Goal: Register for event/course

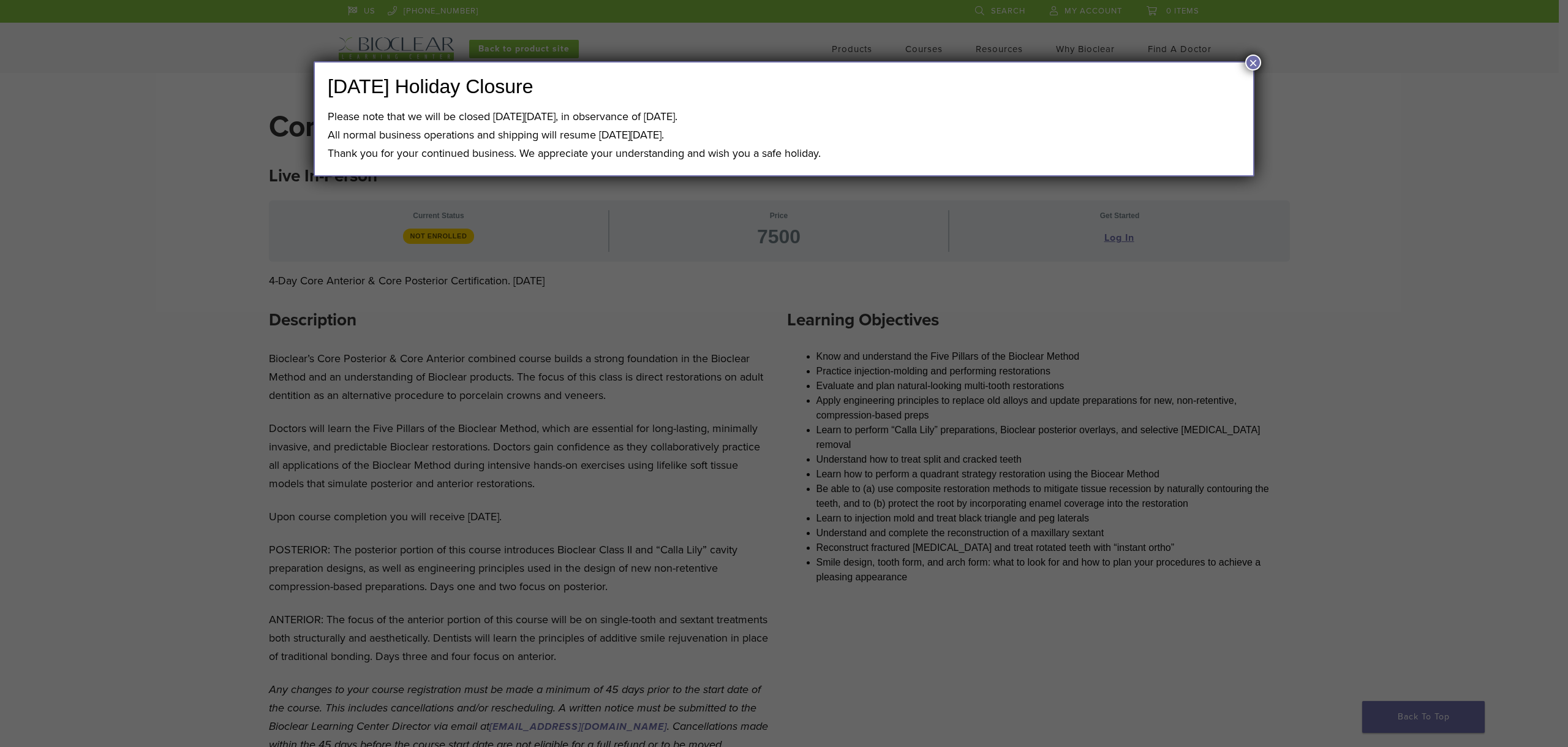
click at [1251, 63] on button "×" at bounding box center [1253, 63] width 16 height 16
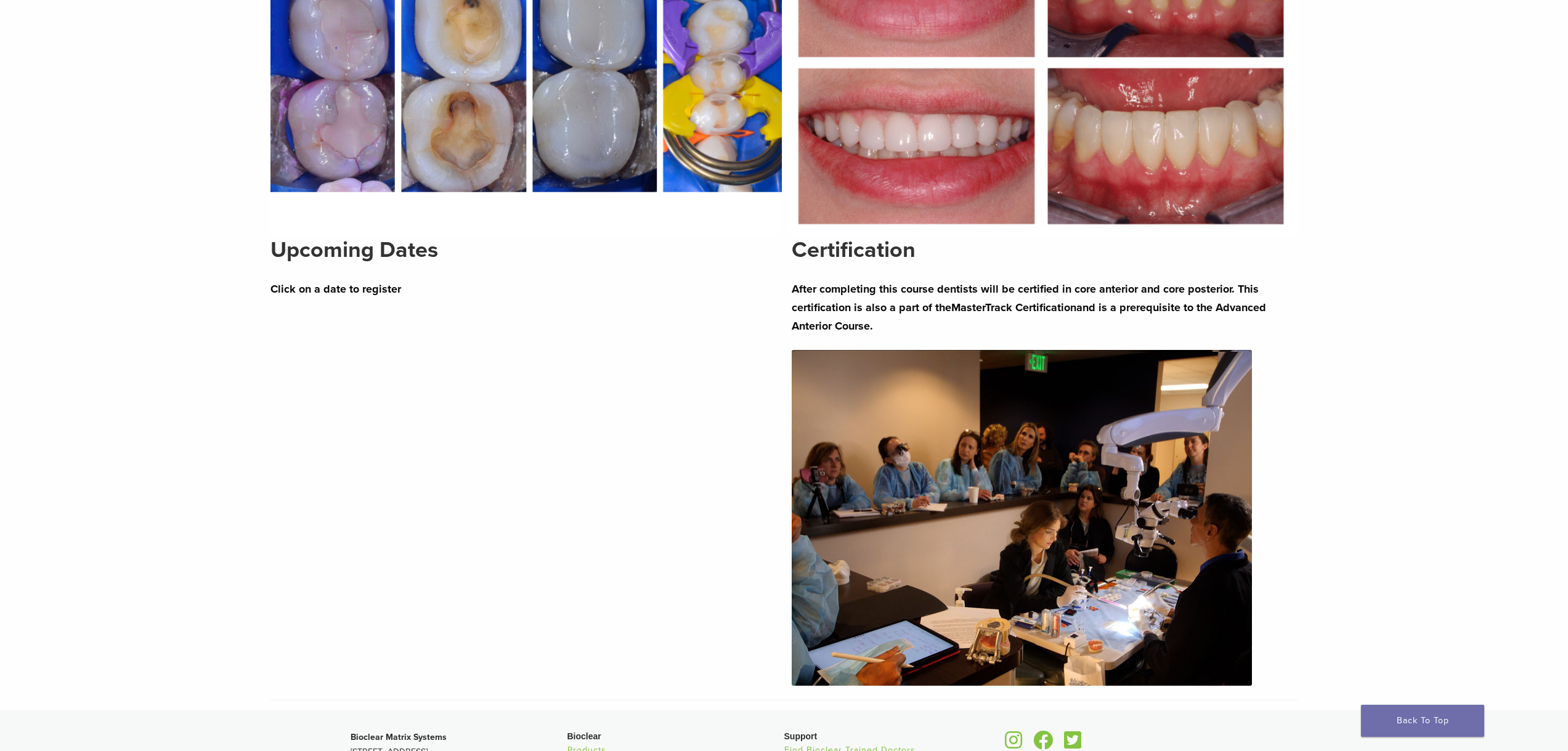
scroll to position [1109, 0]
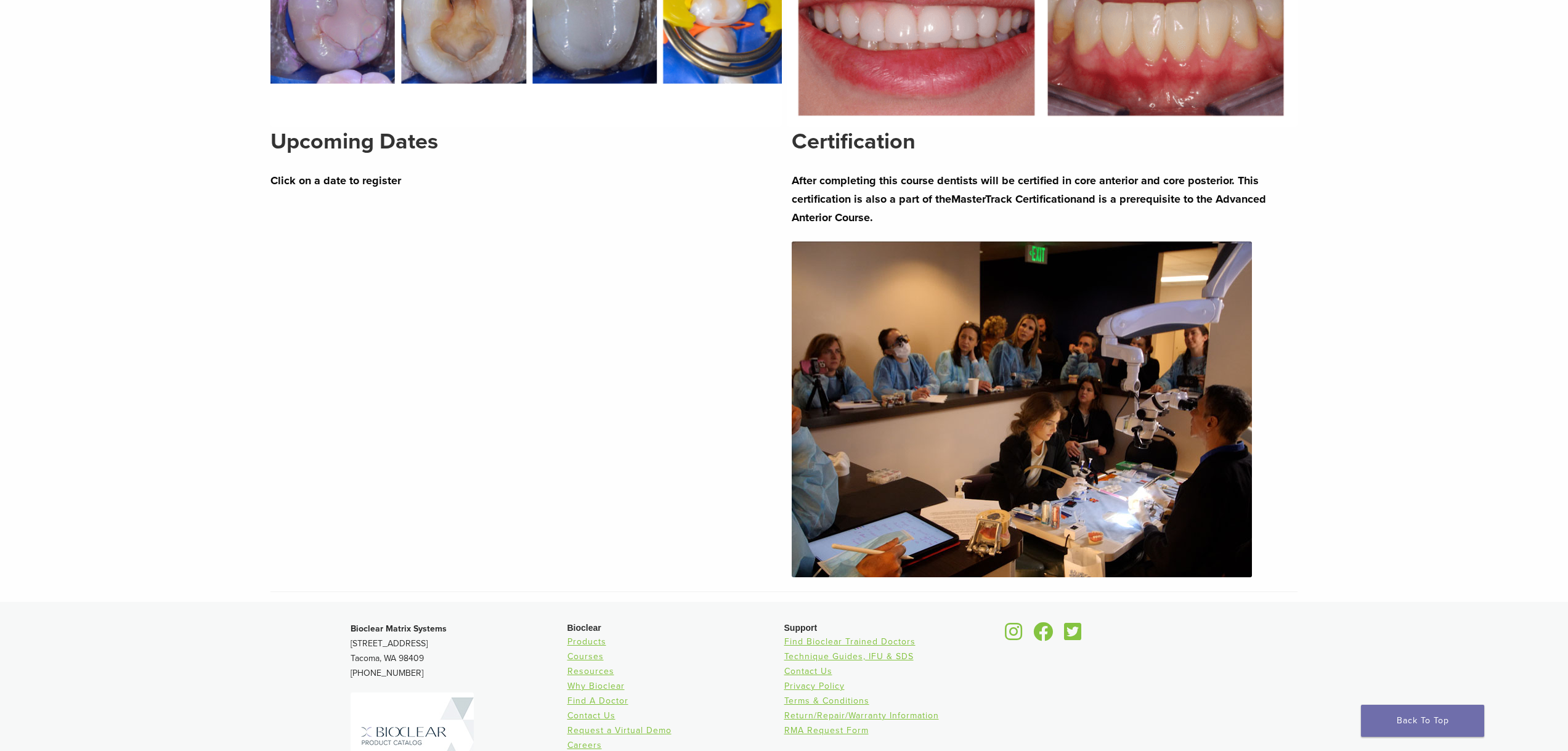
click at [335, 179] on strong "Click on a date to register" at bounding box center [335, 180] width 130 height 14
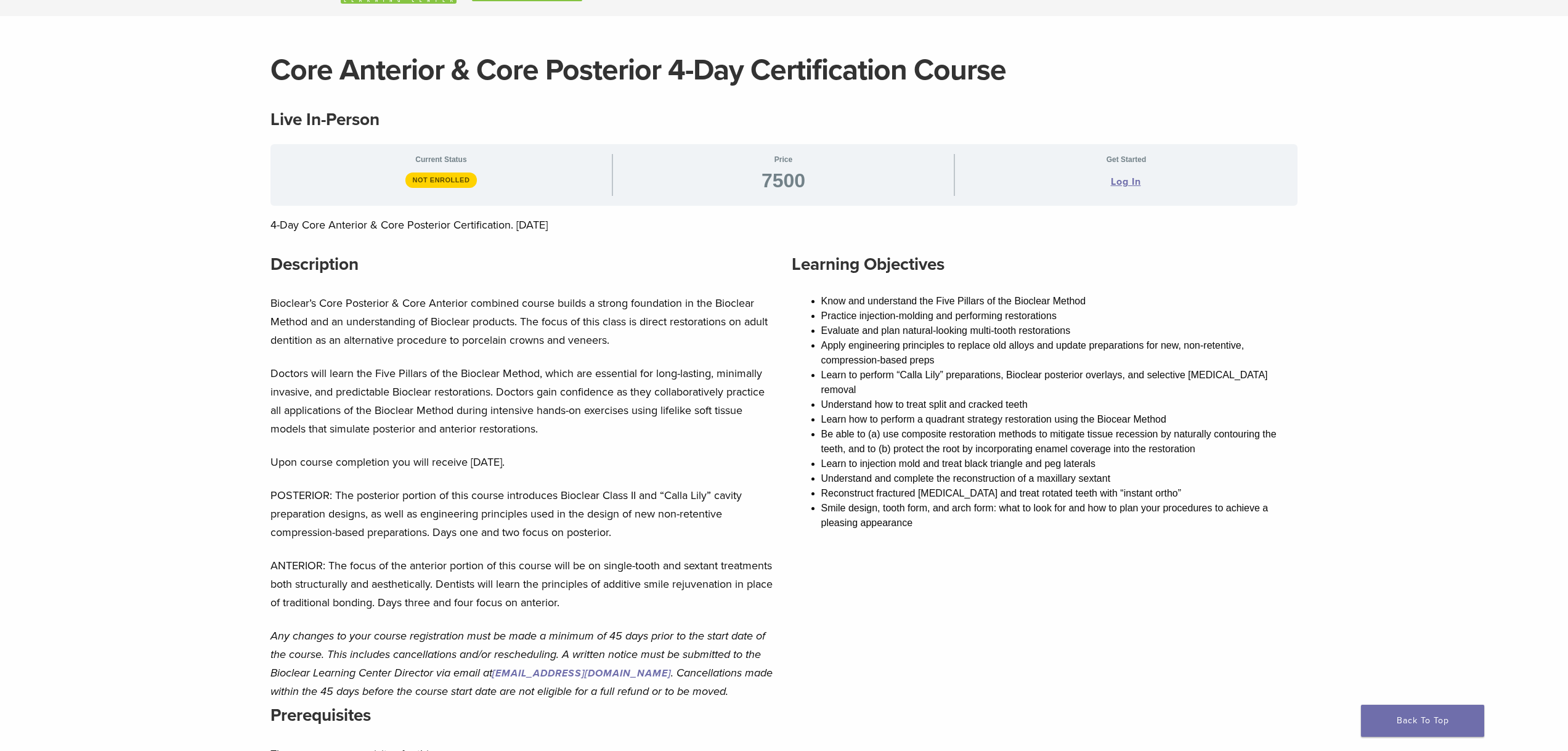
scroll to position [0, 0]
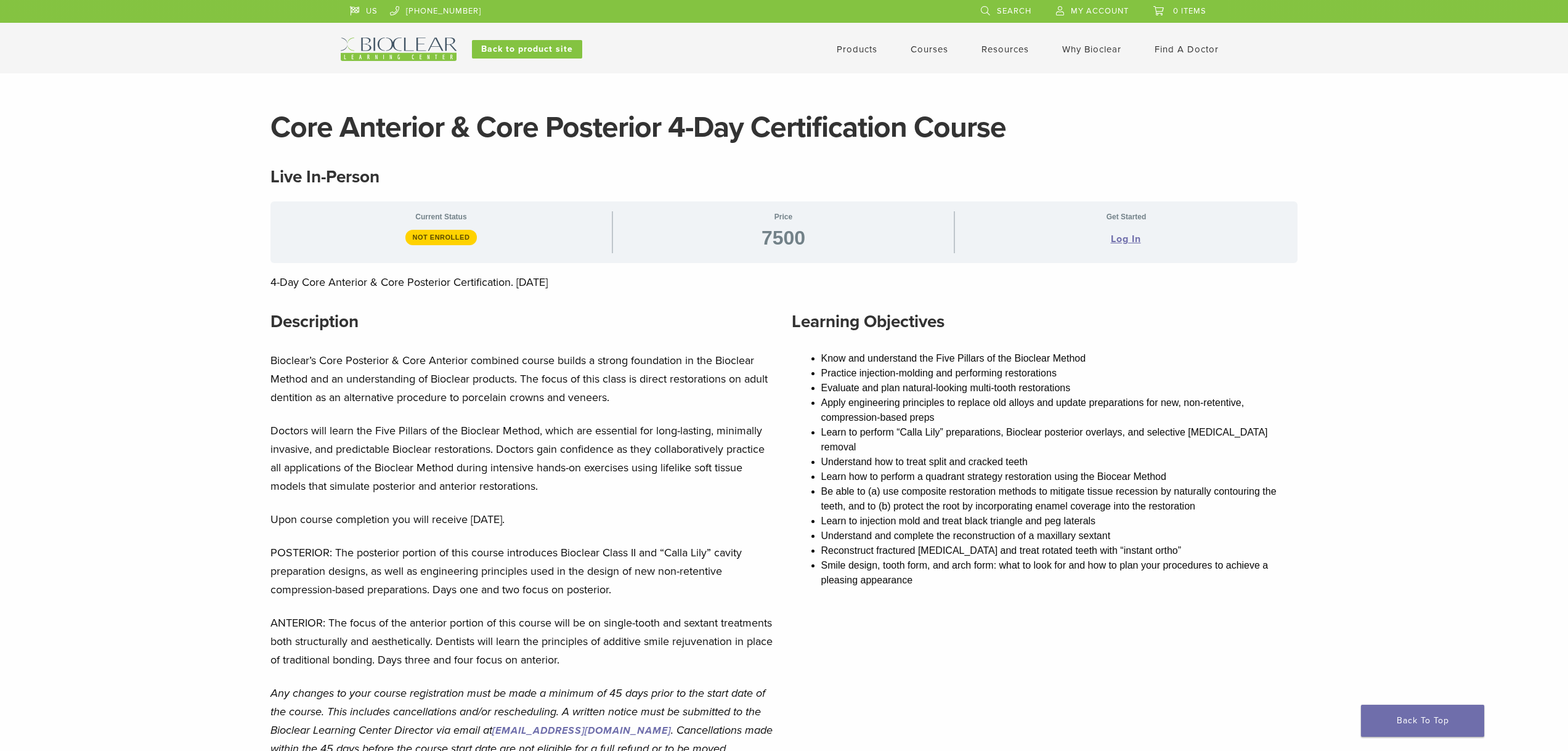
click at [914, 51] on link "Courses" at bounding box center [929, 49] width 38 height 11
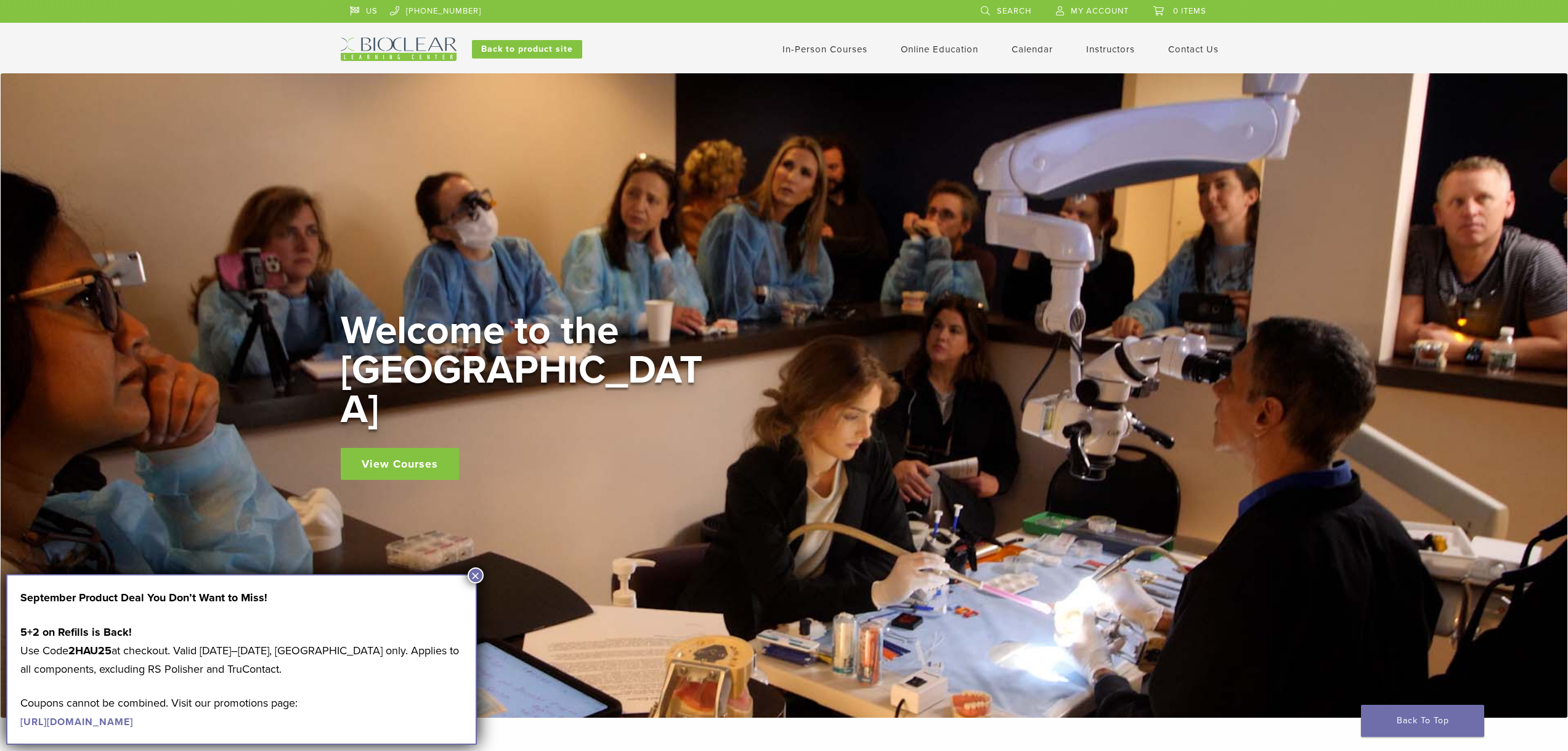
click at [476, 574] on button "×" at bounding box center [476, 575] width 16 height 16
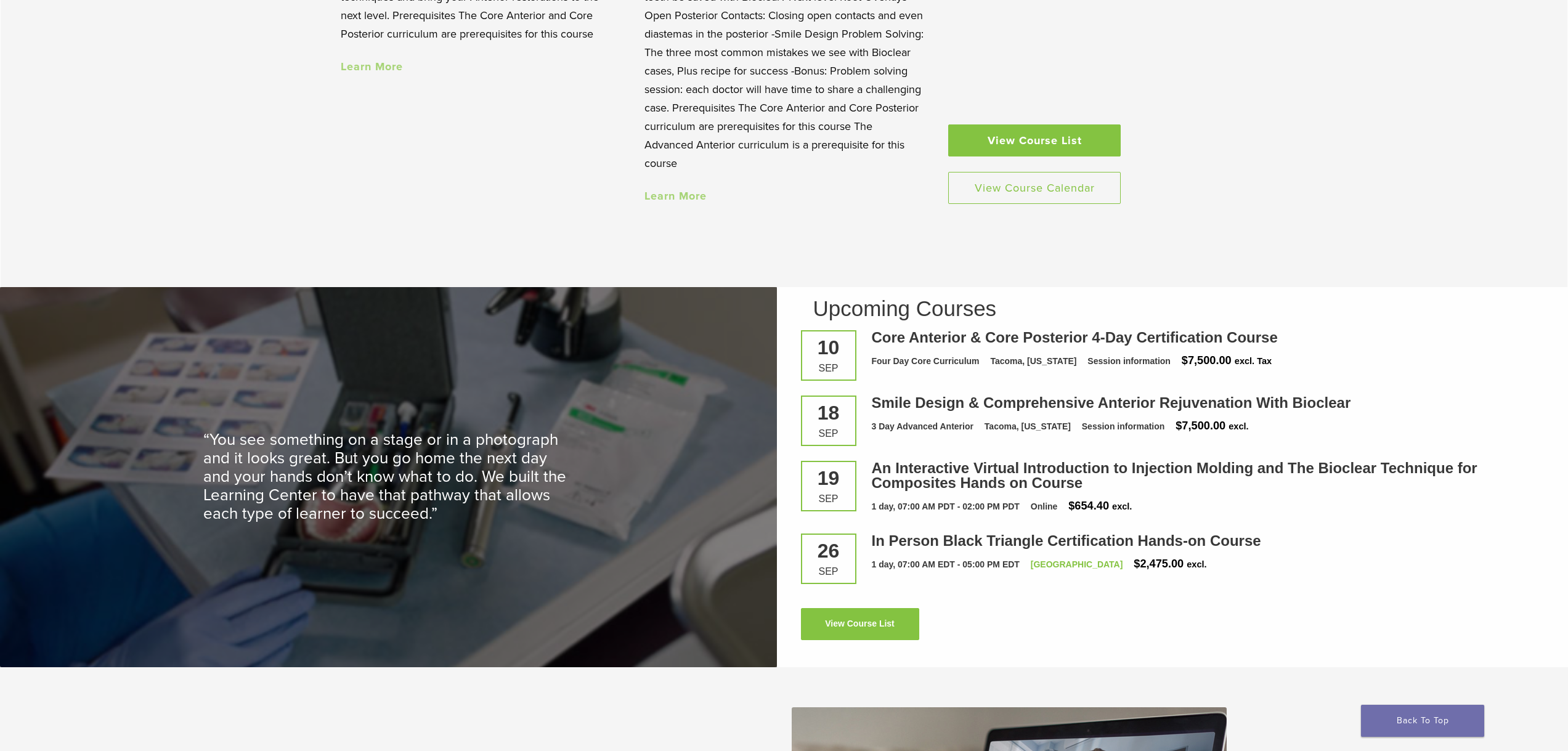
scroll to position [1663, 0]
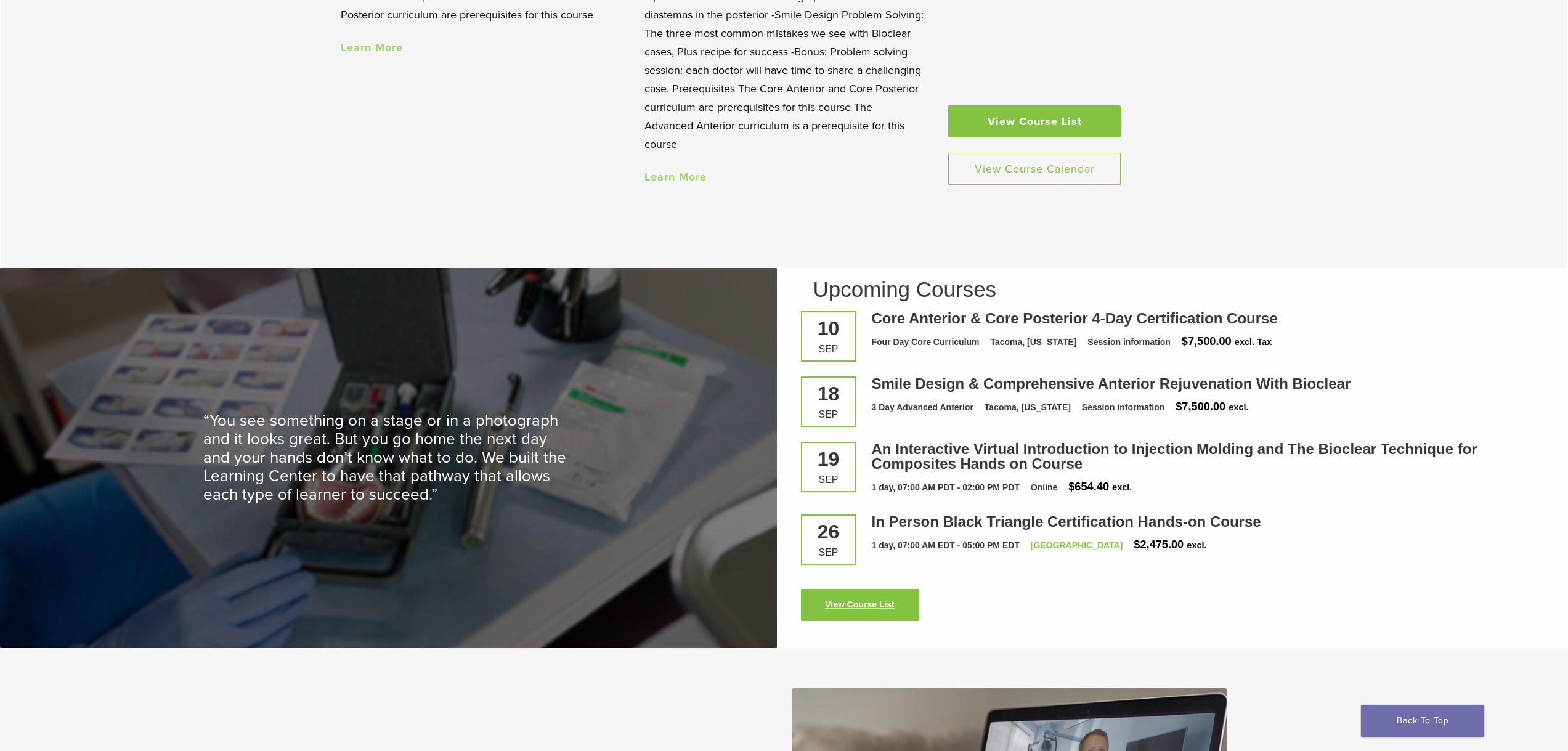
drag, startPoint x: 841, startPoint y: 608, endPoint x: 851, endPoint y: 608, distance: 10.0
click at [841, 608] on link "View Course List" at bounding box center [860, 605] width 118 height 32
click at [910, 606] on link "View Course List" at bounding box center [860, 605] width 118 height 32
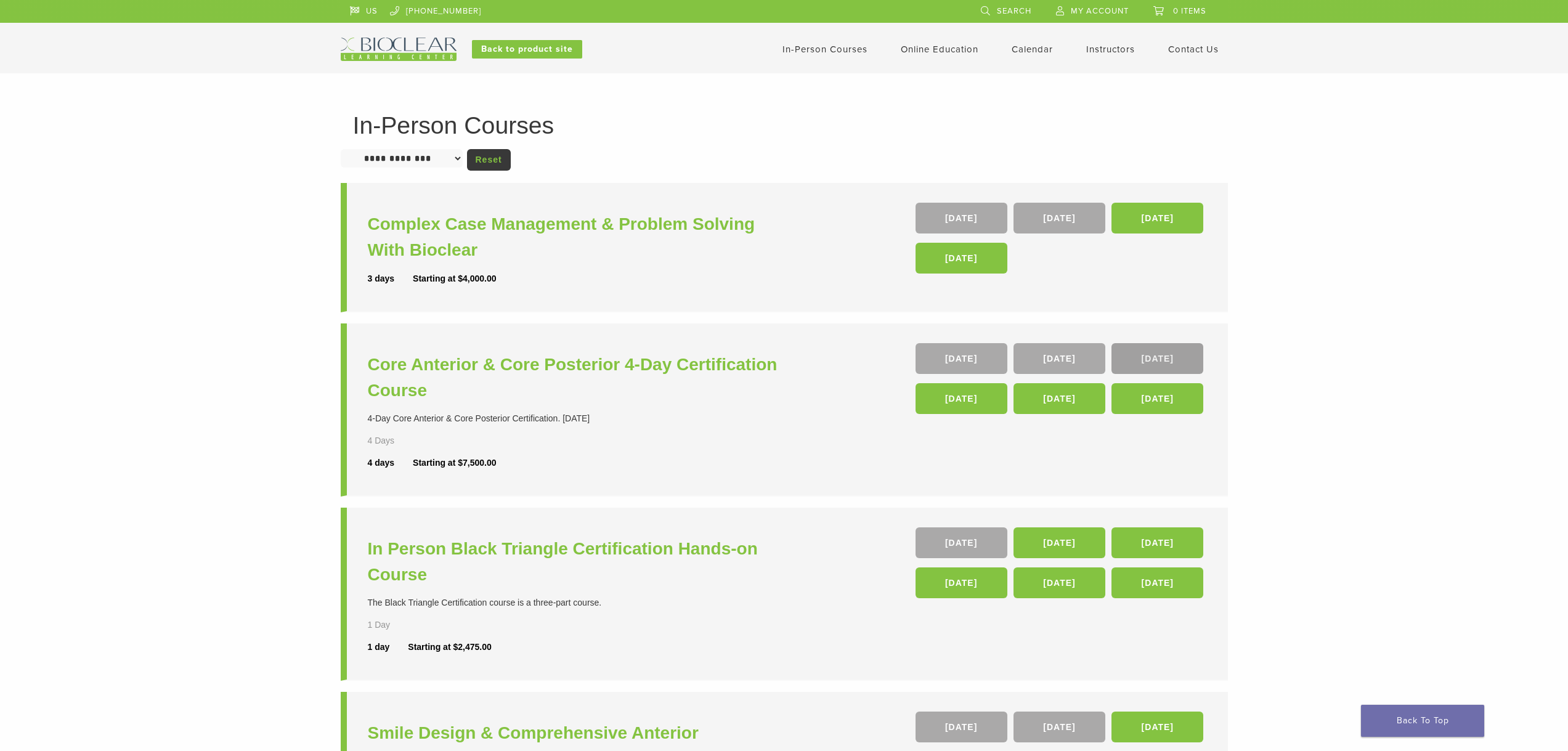
click at [1177, 361] on link "05 Nov" at bounding box center [1157, 358] width 92 height 31
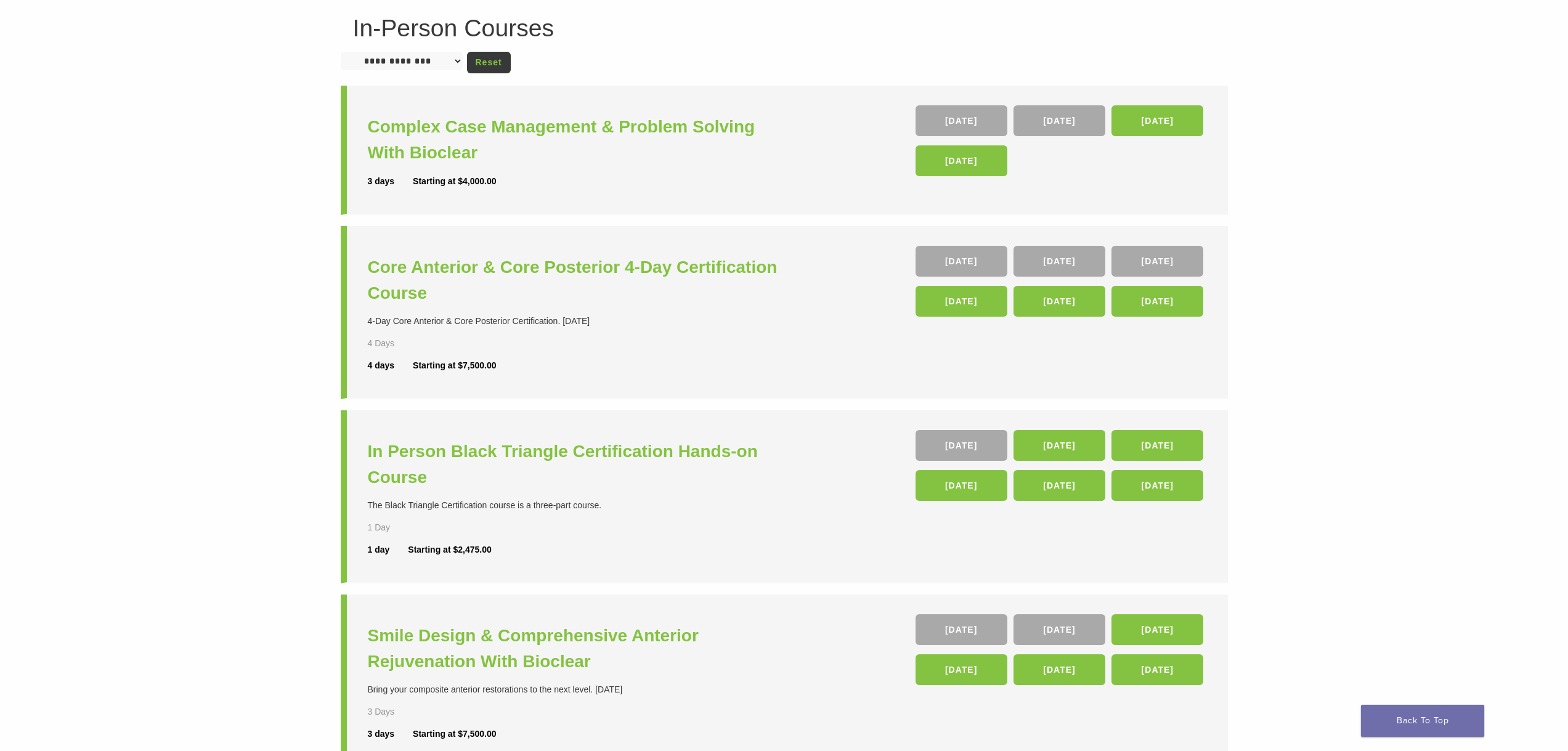
scroll to position [123, 0]
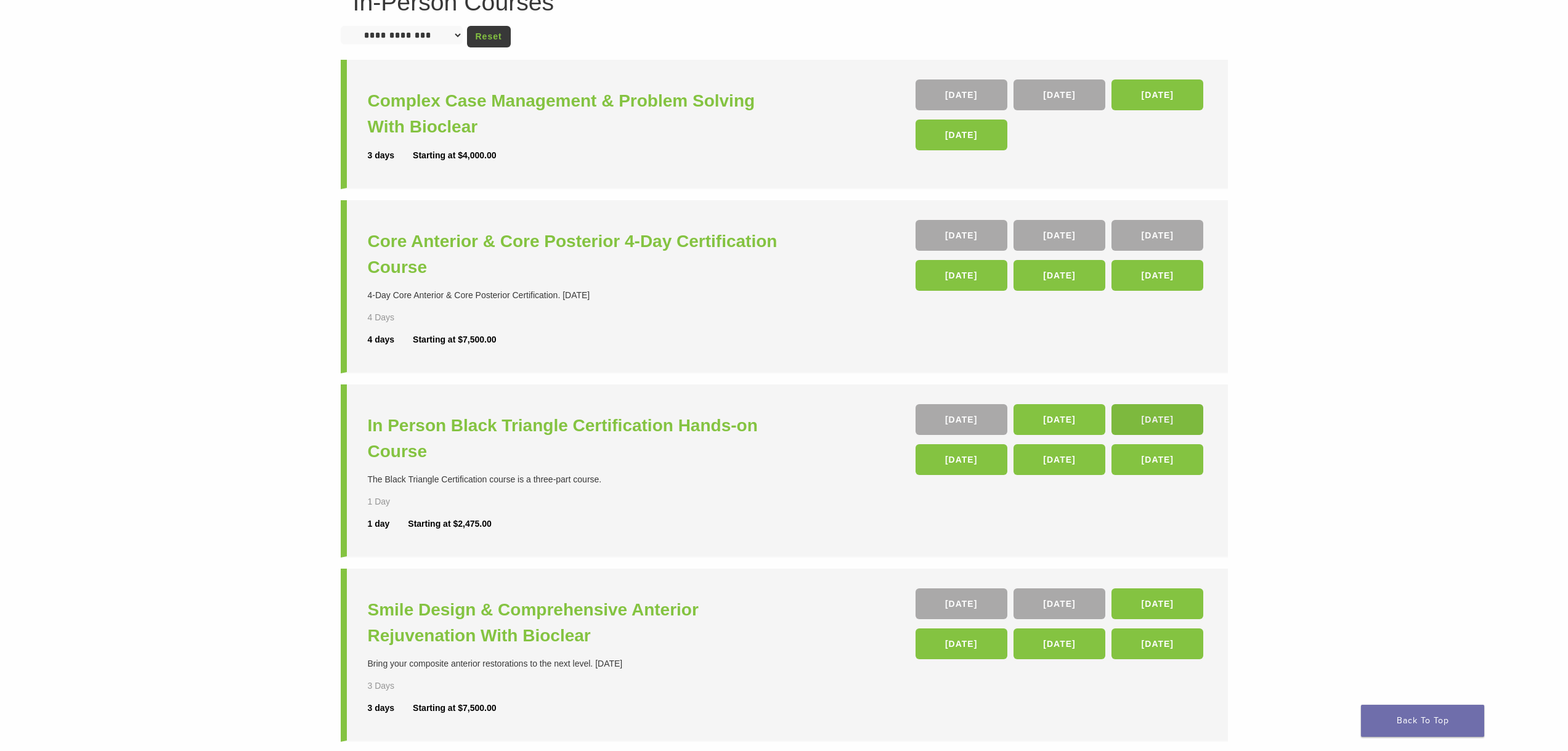
click at [1184, 422] on link "23 Jan 26" at bounding box center [1157, 419] width 92 height 31
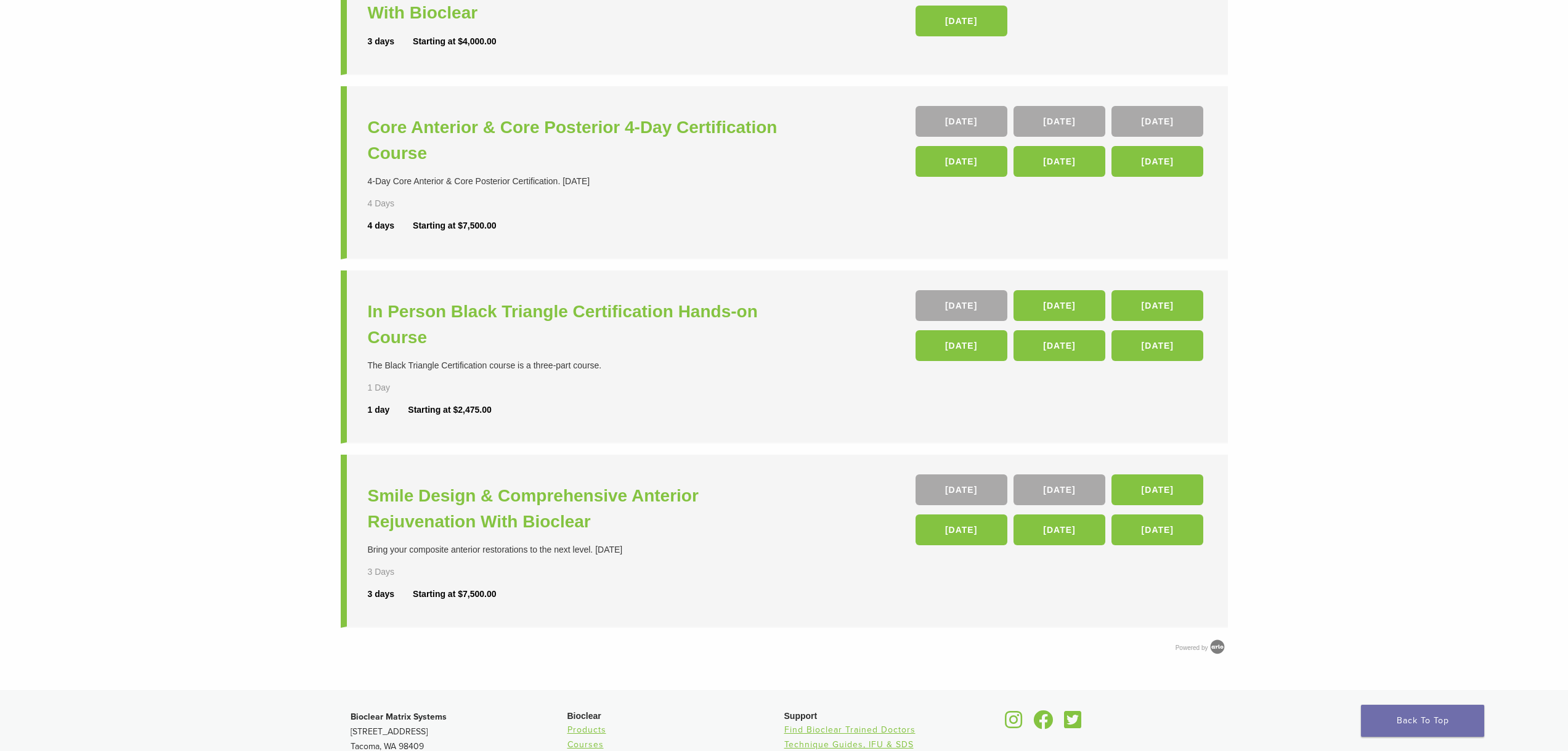
scroll to position [471, 0]
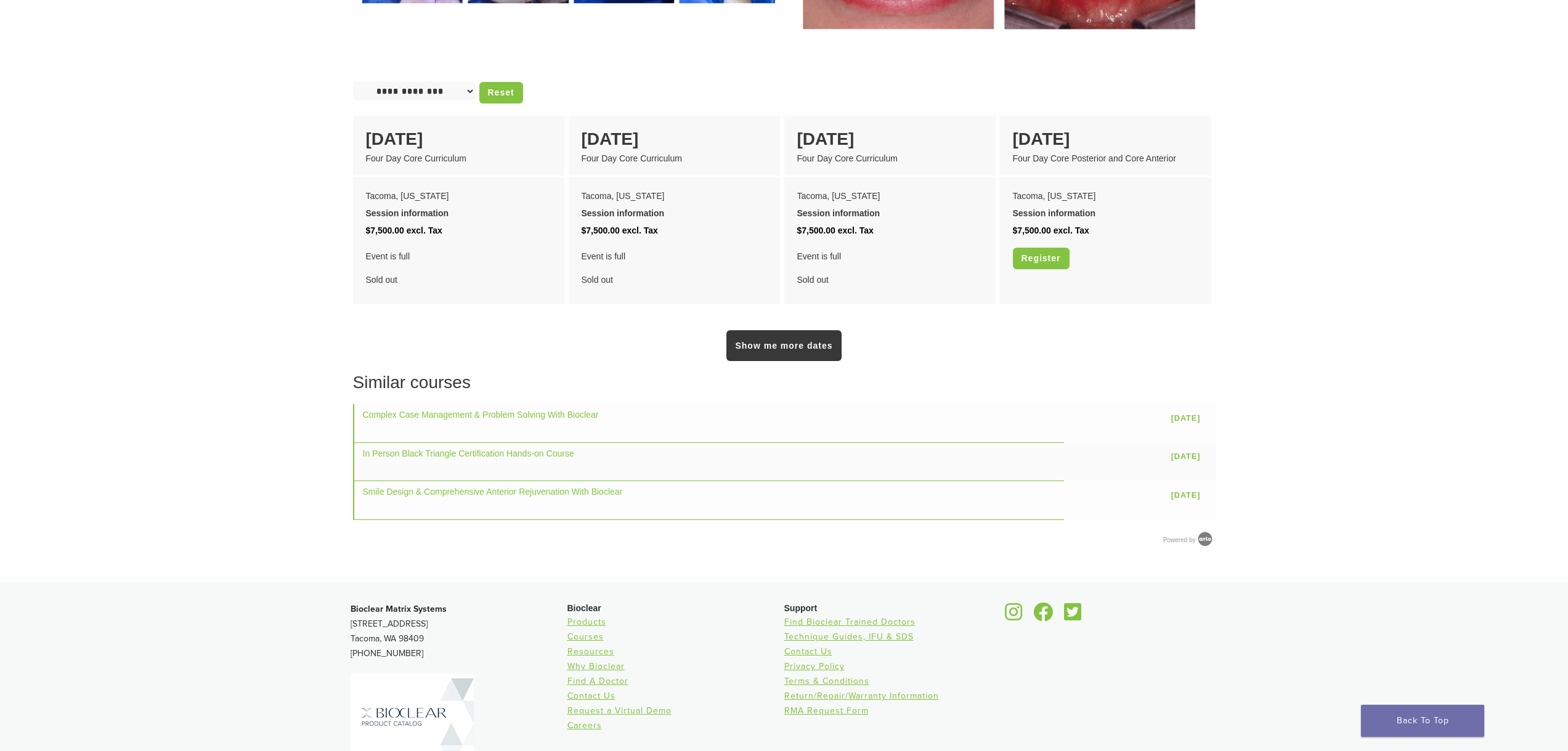
scroll to position [988, 0]
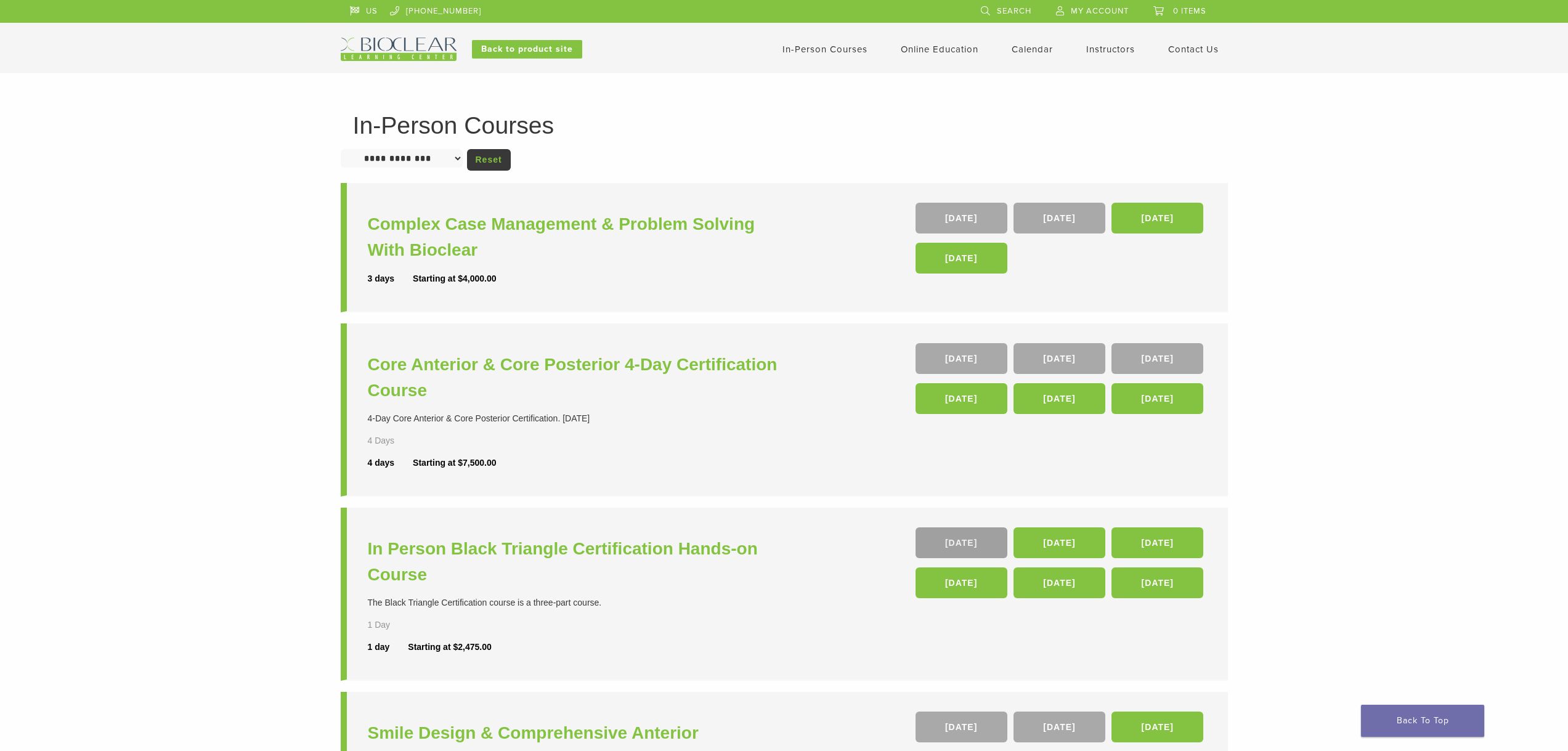
click at [960, 549] on link "[DATE]" at bounding box center [961, 542] width 92 height 31
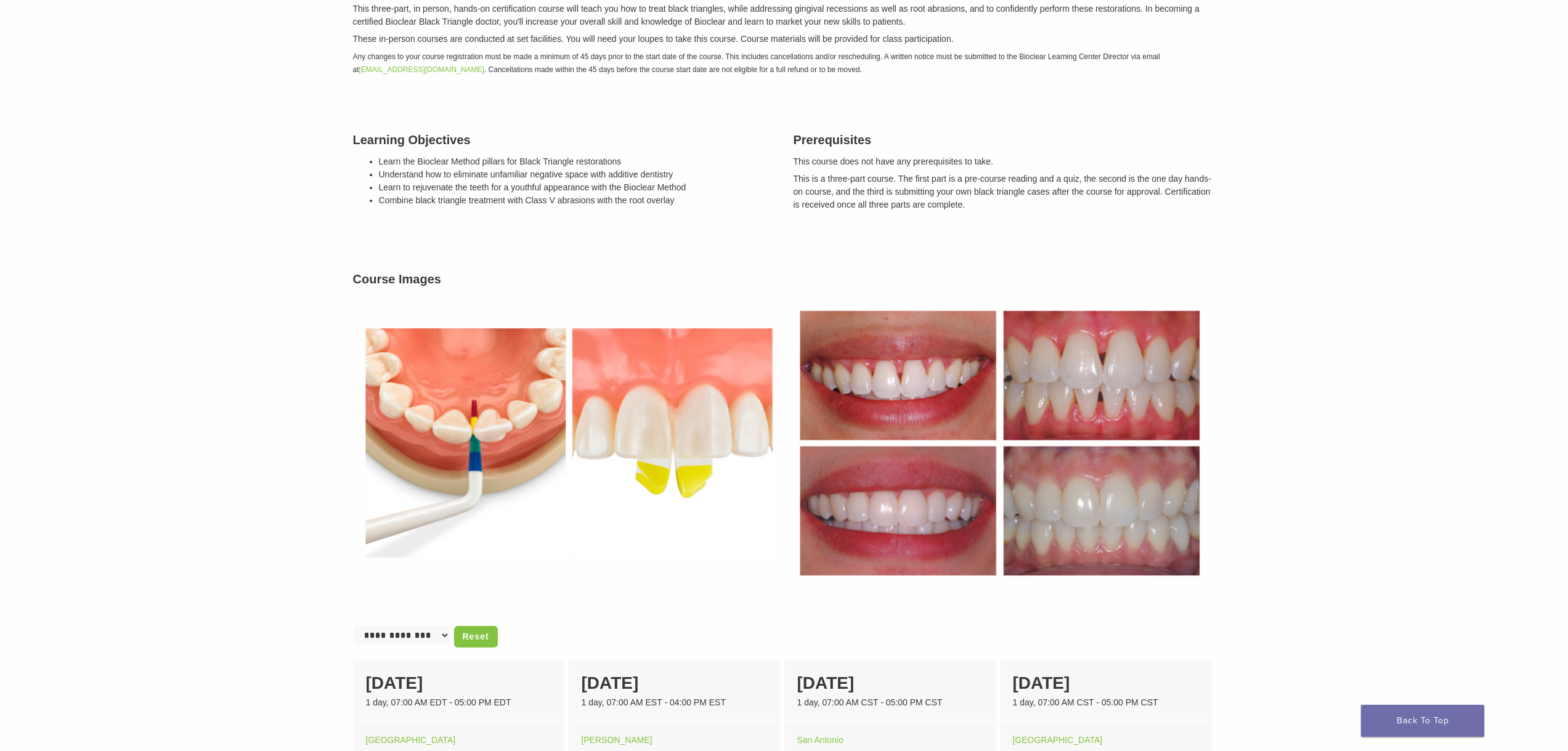
scroll to position [369, 0]
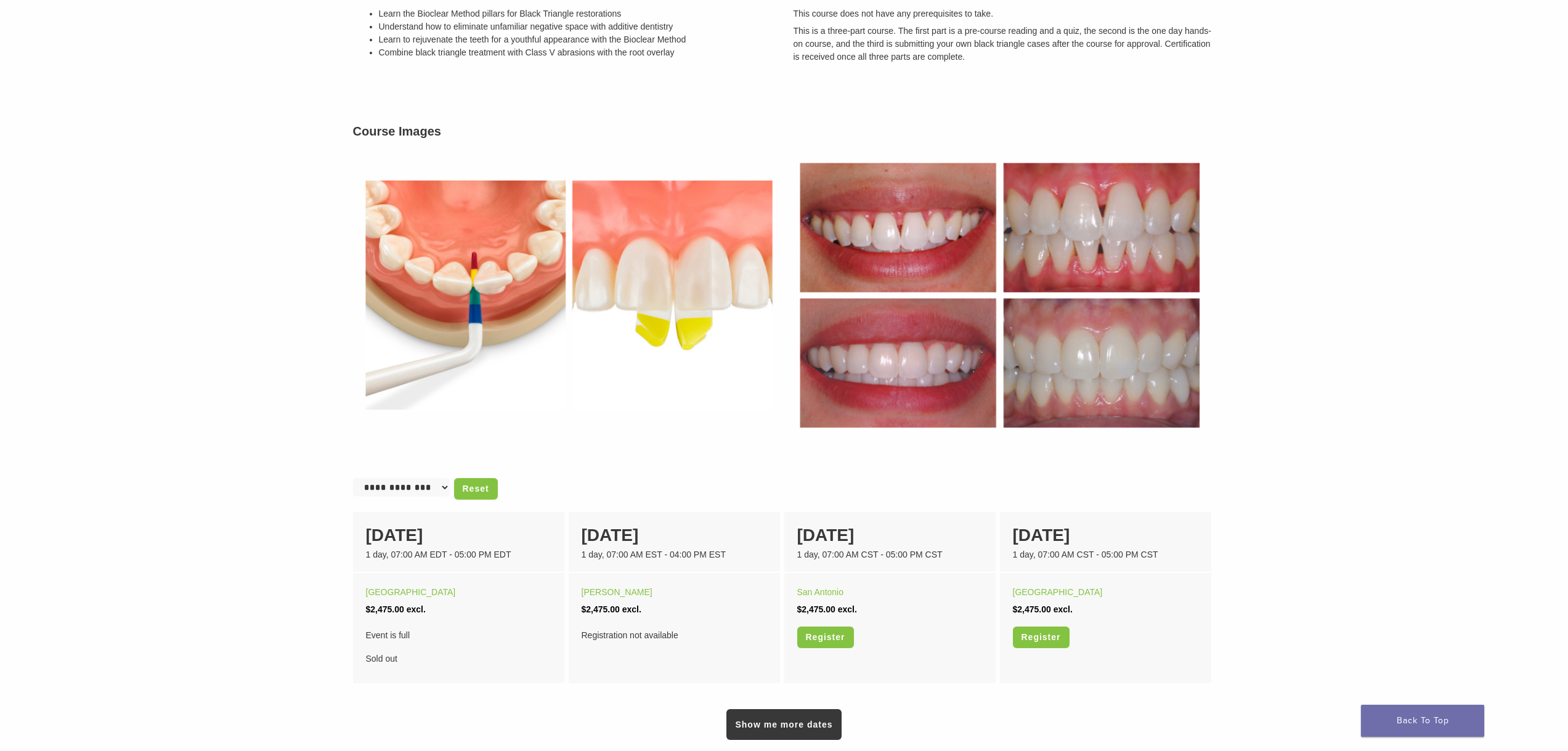
click at [445, 487] on select "**********" at bounding box center [401, 487] width 97 height 19
select select "**********"
click at [353, 478] on select "**********" at bounding box center [401, 487] width 97 height 19
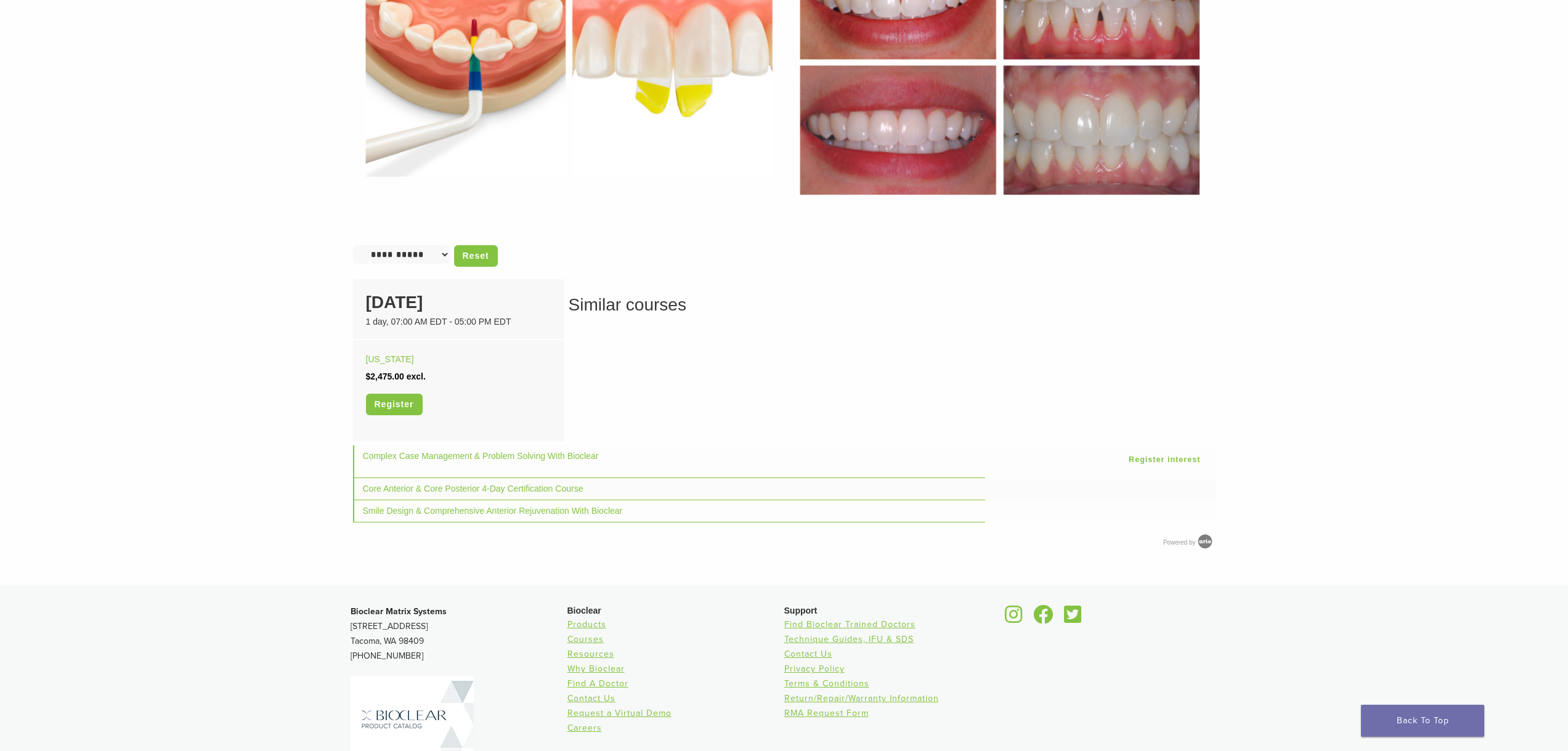
scroll to position [608, 0]
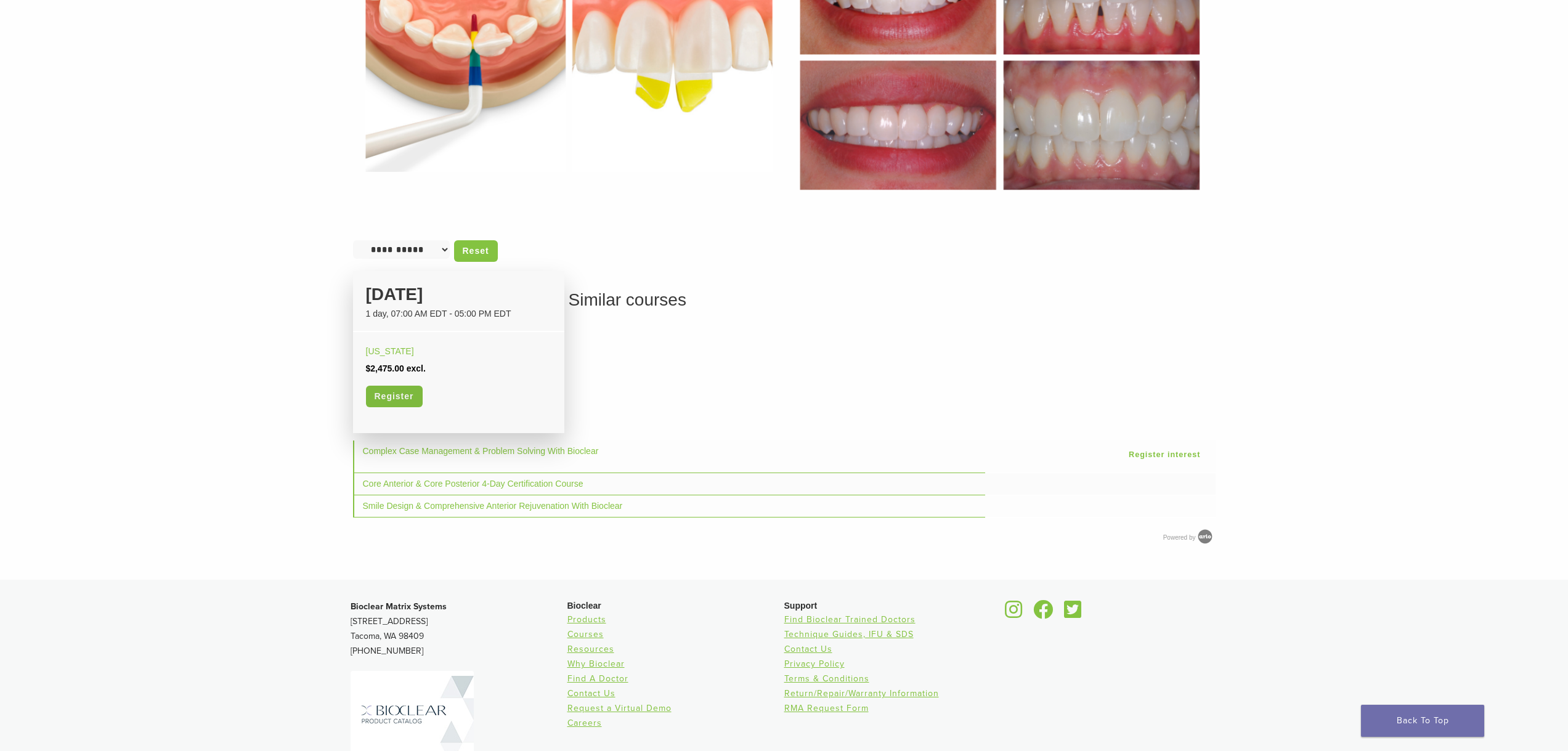
click at [403, 392] on link "Register" at bounding box center [394, 397] width 56 height 22
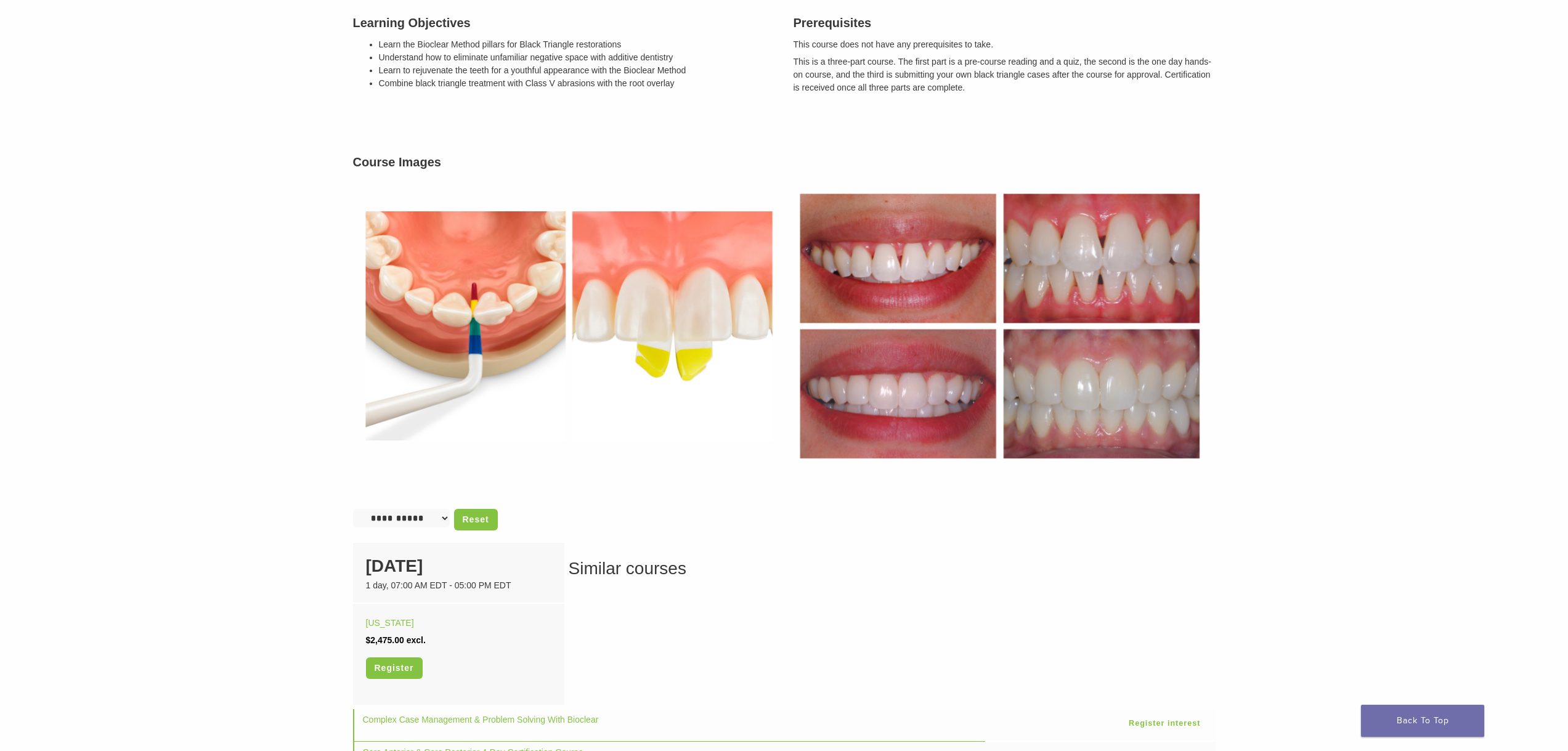
scroll to position [299, 0]
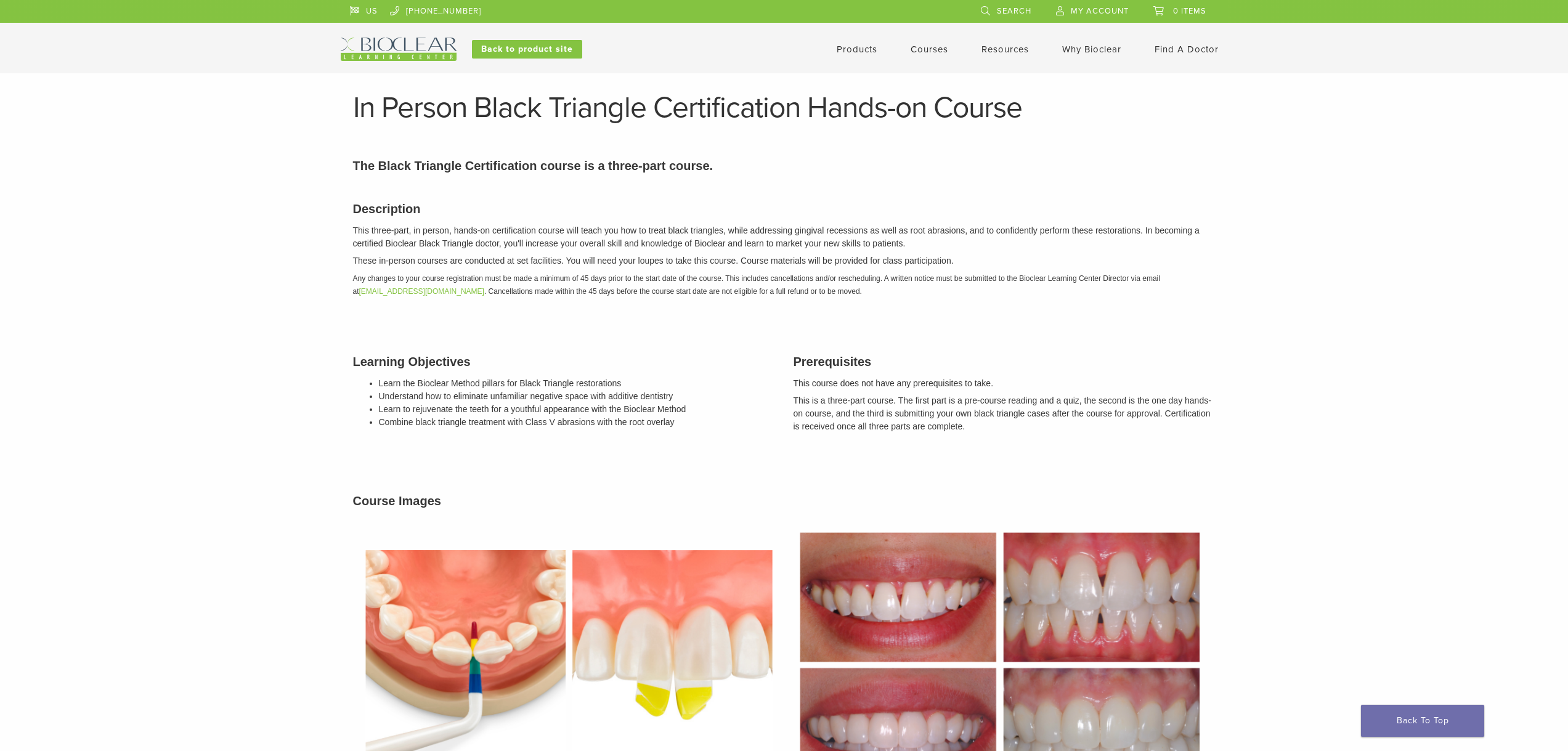
select select "**********"
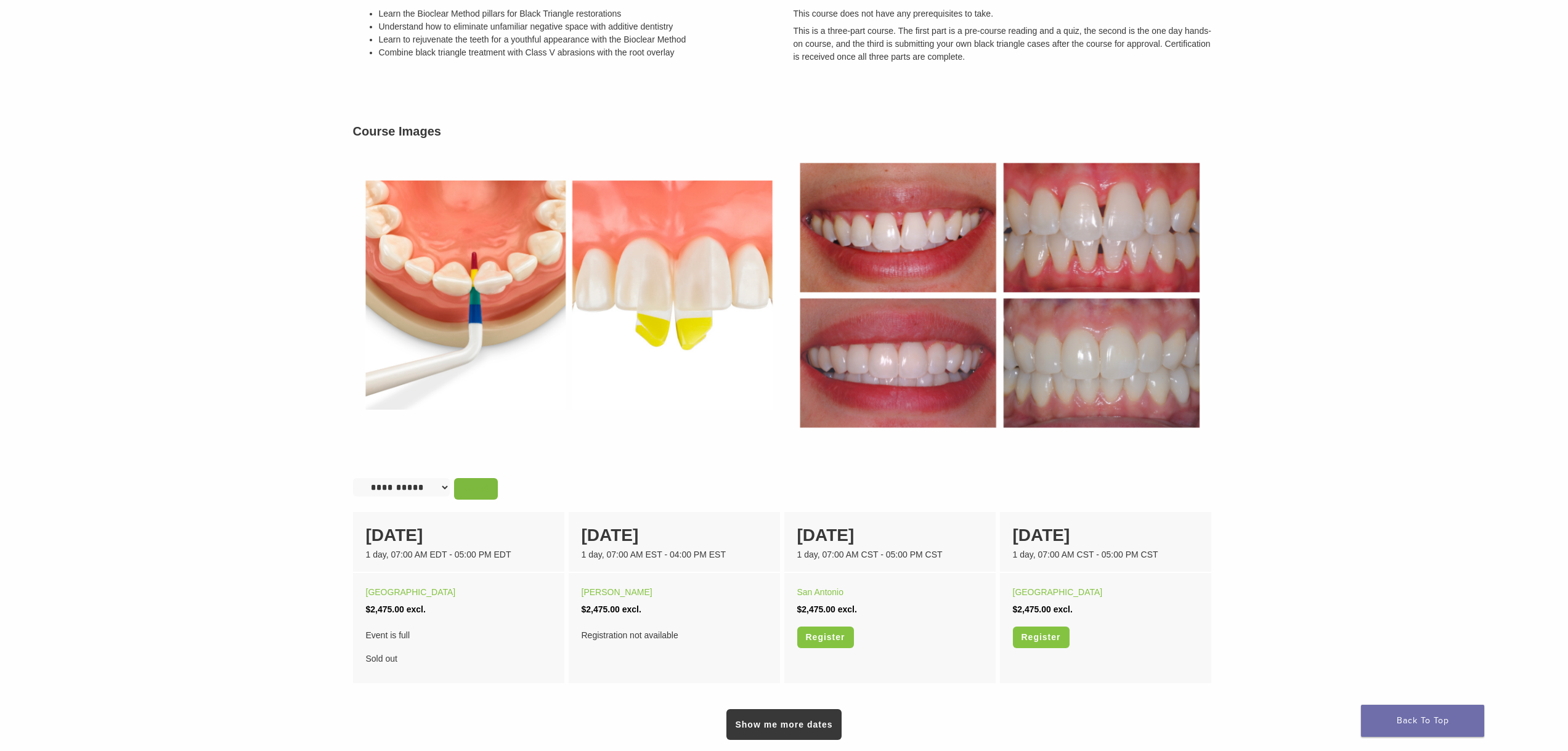
click at [477, 490] on link "Reset" at bounding box center [476, 489] width 43 height 22
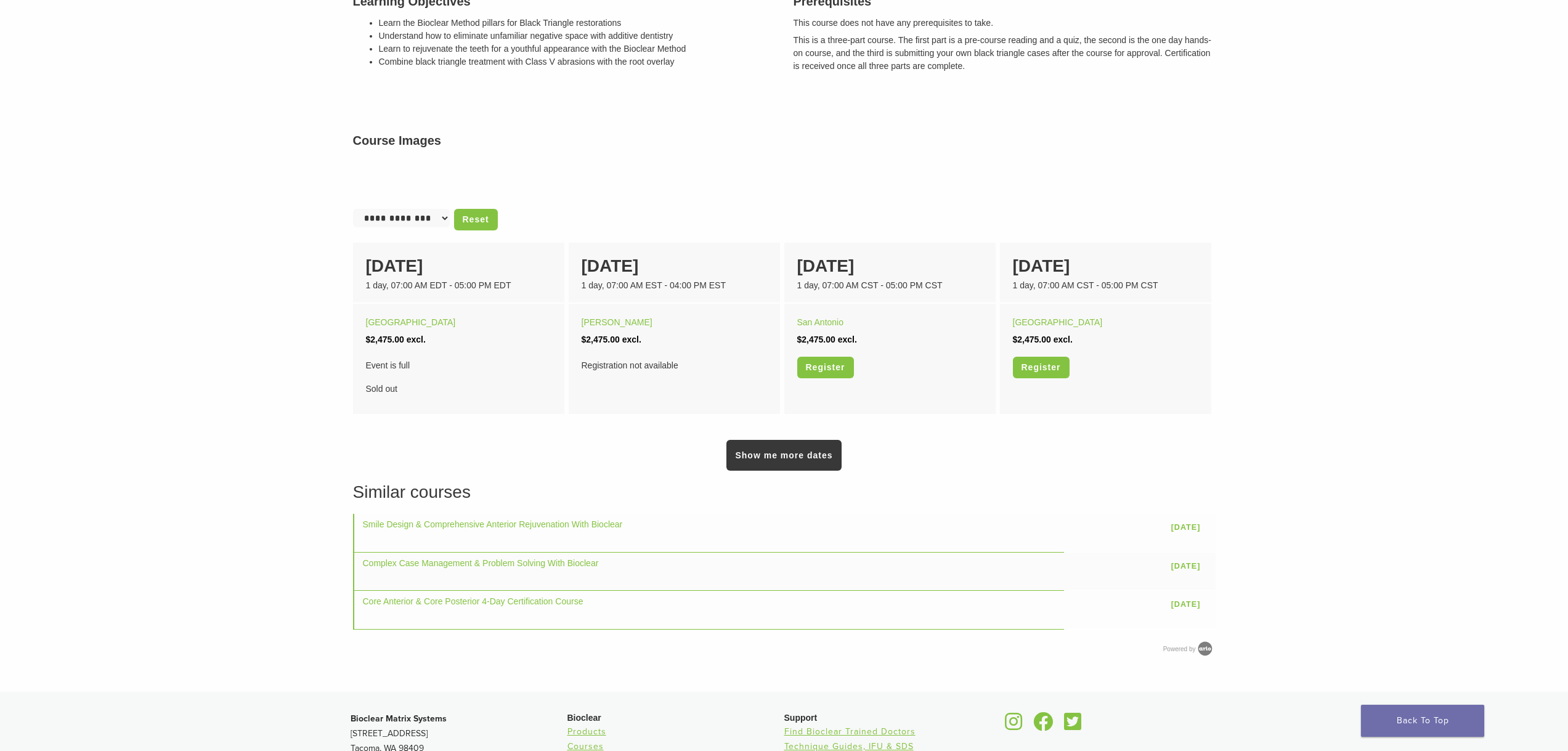
scroll to position [246, 0]
